Goal: Navigation & Orientation: Find specific page/section

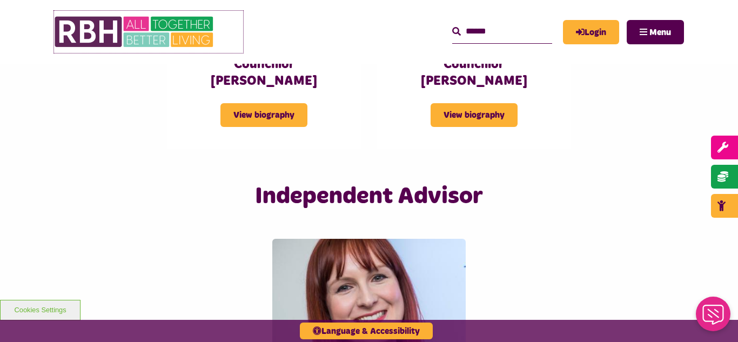
click at [159, 31] on img at bounding box center [135, 32] width 162 height 42
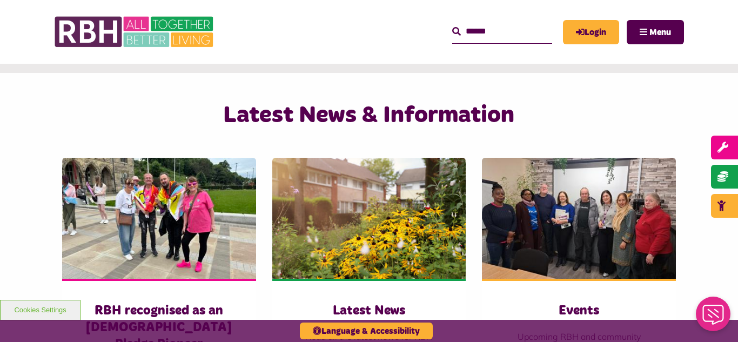
scroll to position [713, 0]
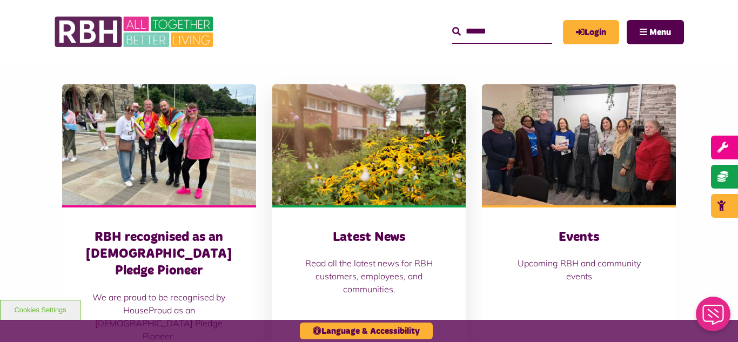
click at [376, 142] on img at bounding box center [369, 144] width 194 height 121
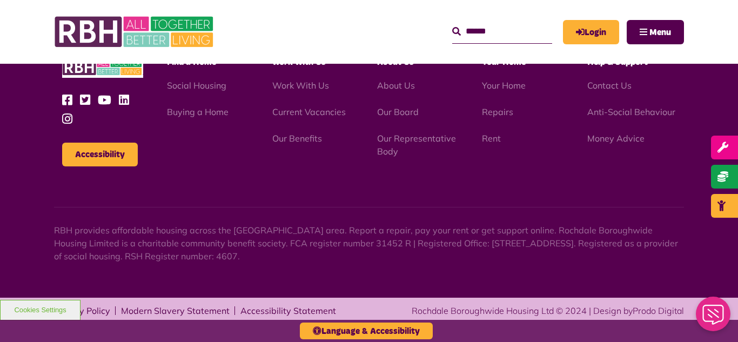
scroll to position [1176, 0]
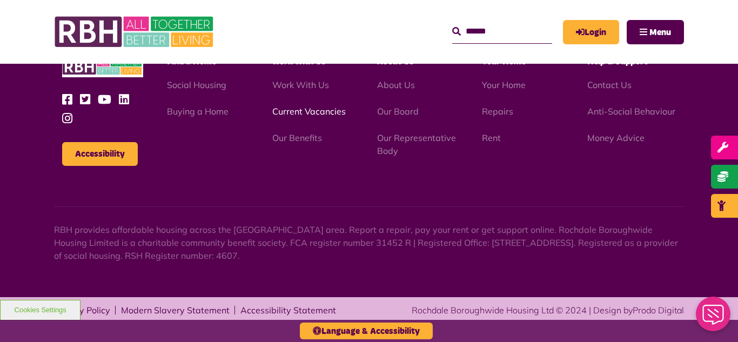
click at [295, 110] on link "Current Vacancies" at bounding box center [308, 111] width 73 height 11
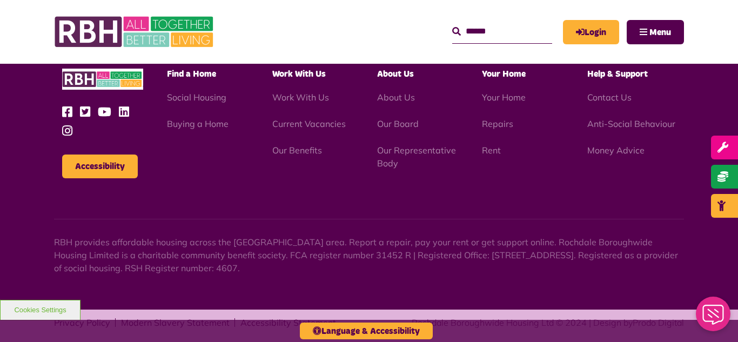
scroll to position [1270, 0]
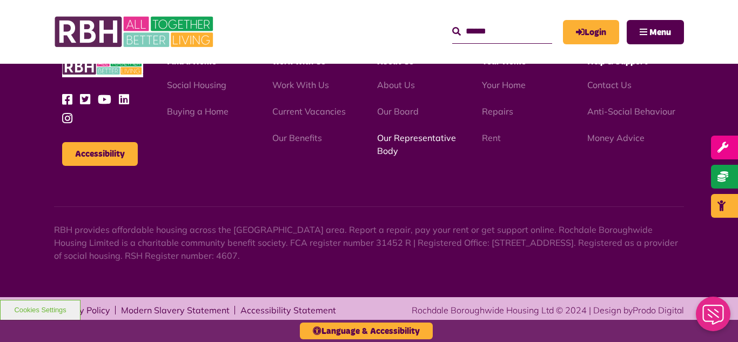
click at [406, 139] on link "Our Representative Body" at bounding box center [416, 144] width 79 height 24
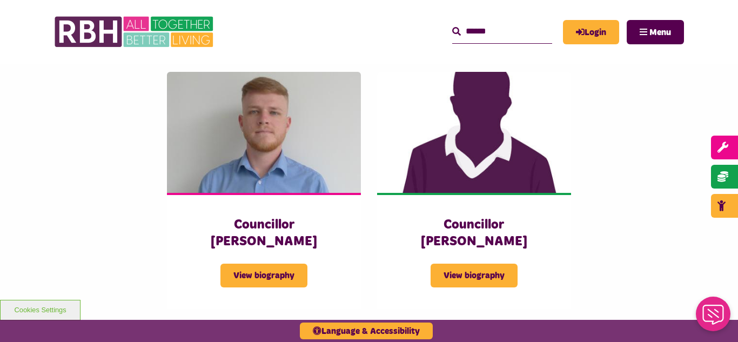
scroll to position [2377, 0]
